Goal: Task Accomplishment & Management: Complete application form

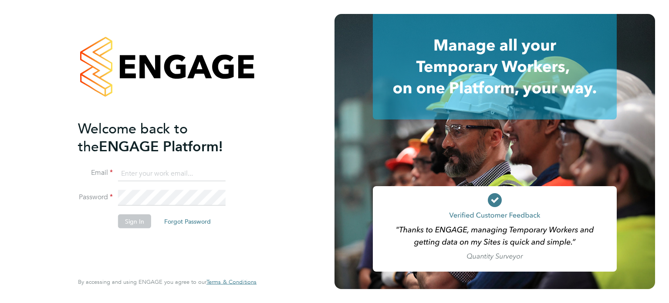
type input "[EMAIL_ADDRESS][DOMAIN_NAME]"
click at [149, 220] on button "Sign In" at bounding box center [134, 221] width 33 height 14
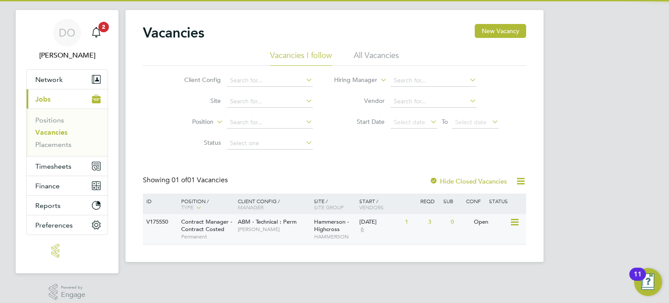
scroll to position [21, 0]
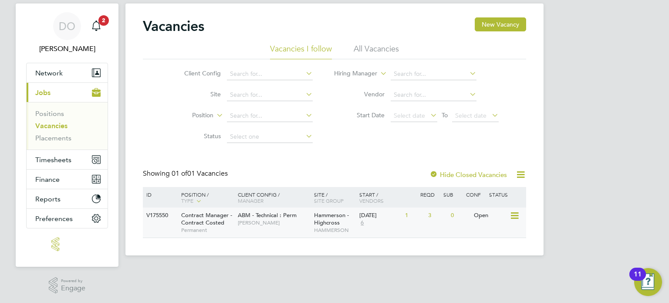
click at [372, 223] on div "03 Jul 2025 6" at bounding box center [380, 219] width 46 height 24
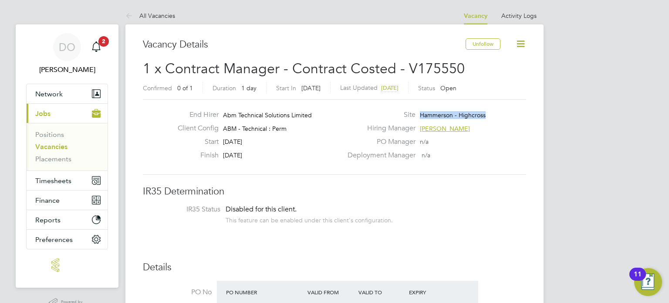
drag, startPoint x: 492, startPoint y: 111, endPoint x: 435, endPoint y: 109, distance: 56.6
click at [435, 109] on div "End Hirer Abm Technical Solutions Limited Client Config ABM - Technical : Perm …" at bounding box center [334, 136] width 383 height 75
